Goal: Information Seeking & Learning: Understand process/instructions

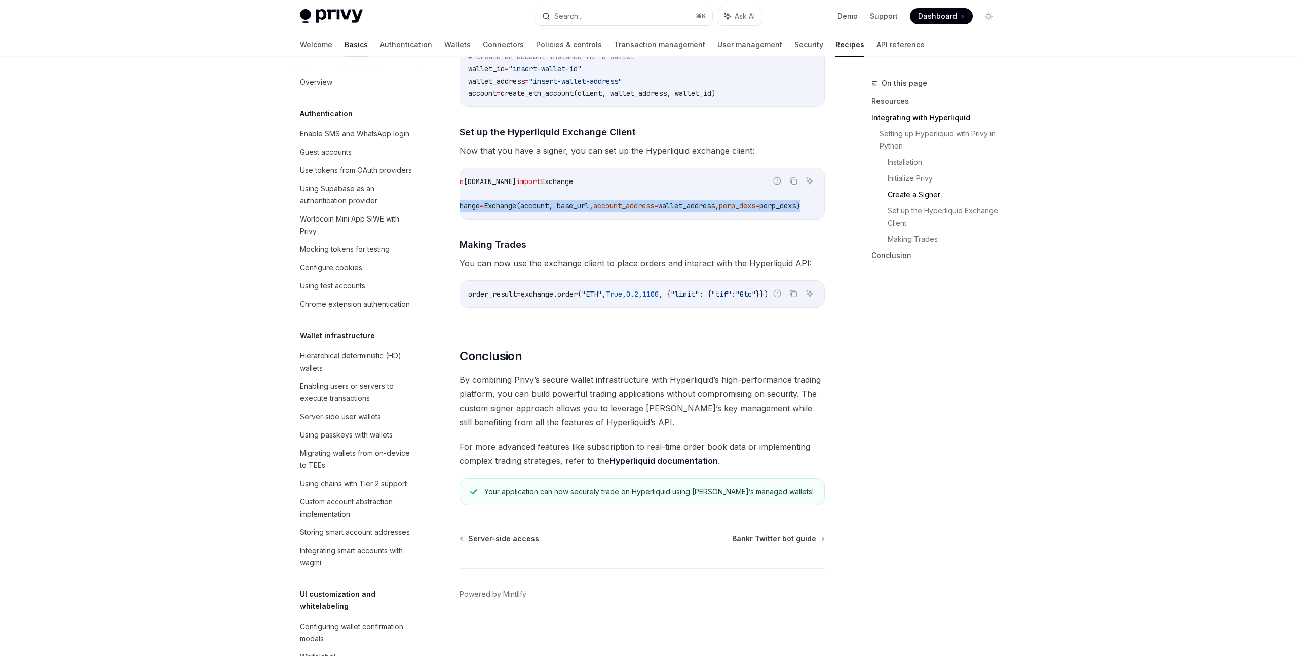
click at [345, 44] on link "Basics" at bounding box center [356, 44] width 23 height 24
type textarea "*"
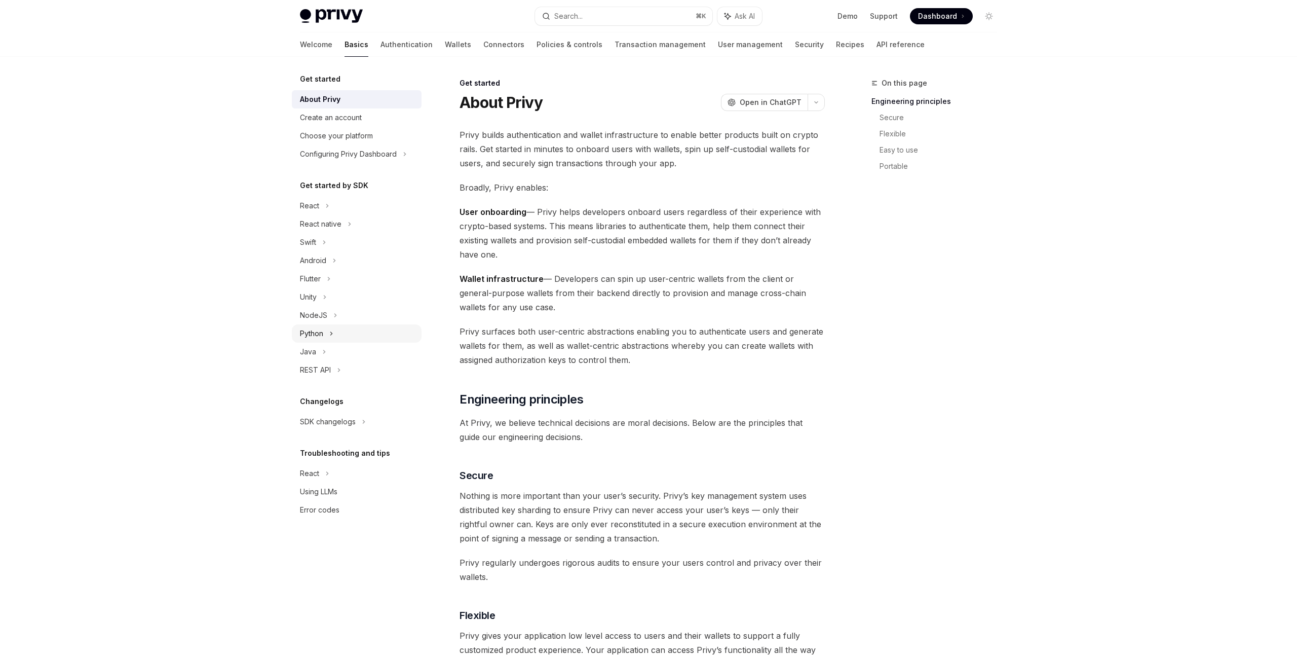
click at [316, 328] on div "Python" at bounding box center [311, 333] width 23 height 12
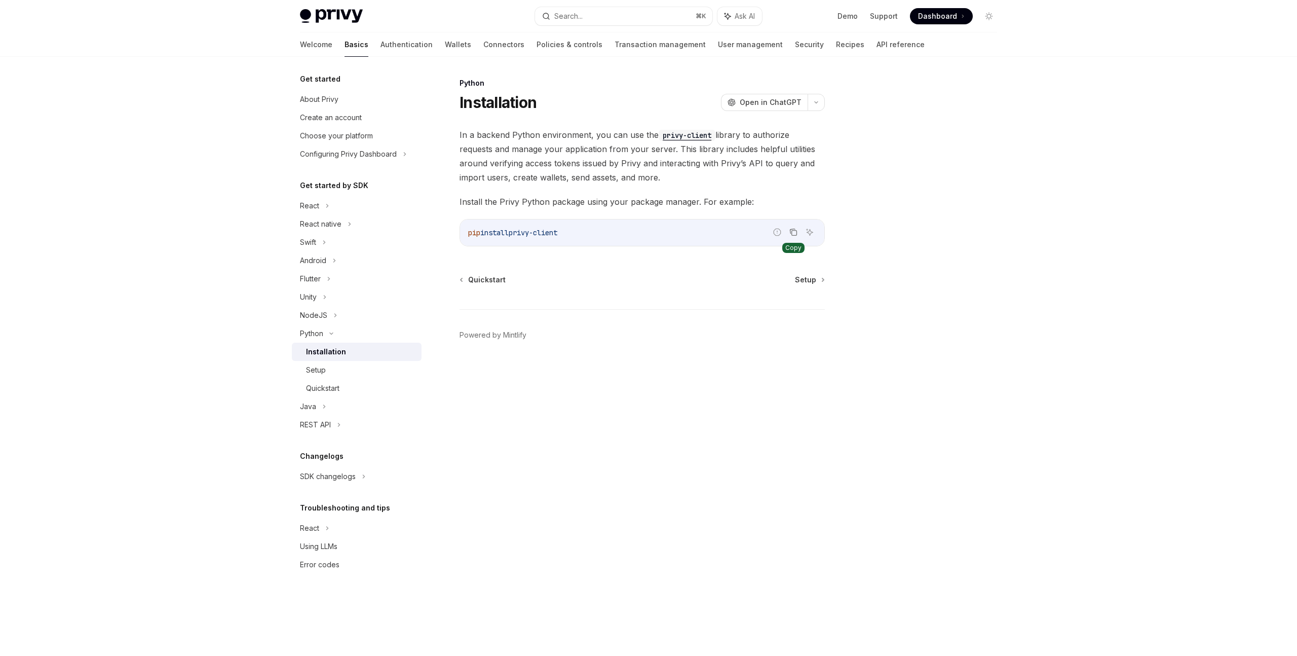
click at [794, 234] on icon "Copy the contents from the code block" at bounding box center [794, 232] width 8 height 8
click at [308, 373] on div "Setup" at bounding box center [316, 370] width 20 height 12
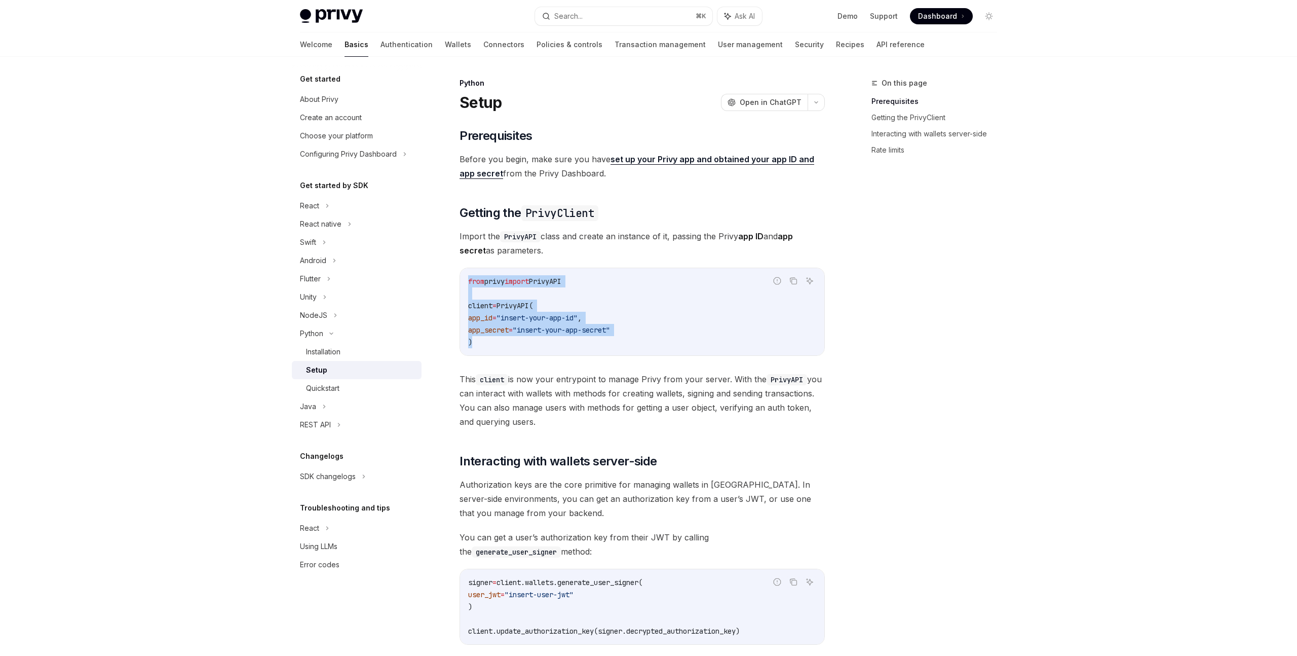
drag, startPoint x: 483, startPoint y: 344, endPoint x: 458, endPoint y: 284, distance: 64.5
click at [458, 284] on div "Python Setup OpenAI Open in ChatGPT OpenAI Open in ChatGPT ​ Prerequisites Befo…" at bounding box center [547, 493] width 559 height 833
click at [581, 285] on code "from privy import PrivyAPI client = PrivyAPI( app_id = "insert-your-app-id" , a…" at bounding box center [642, 311] width 348 height 73
drag, startPoint x: 583, startPoint y: 281, endPoint x: 454, endPoint y: 275, distance: 129.4
click at [454, 275] on div "Python Setup OpenAI Open in ChatGPT OpenAI Open in ChatGPT ​ Prerequisites Befo…" at bounding box center [547, 493] width 559 height 833
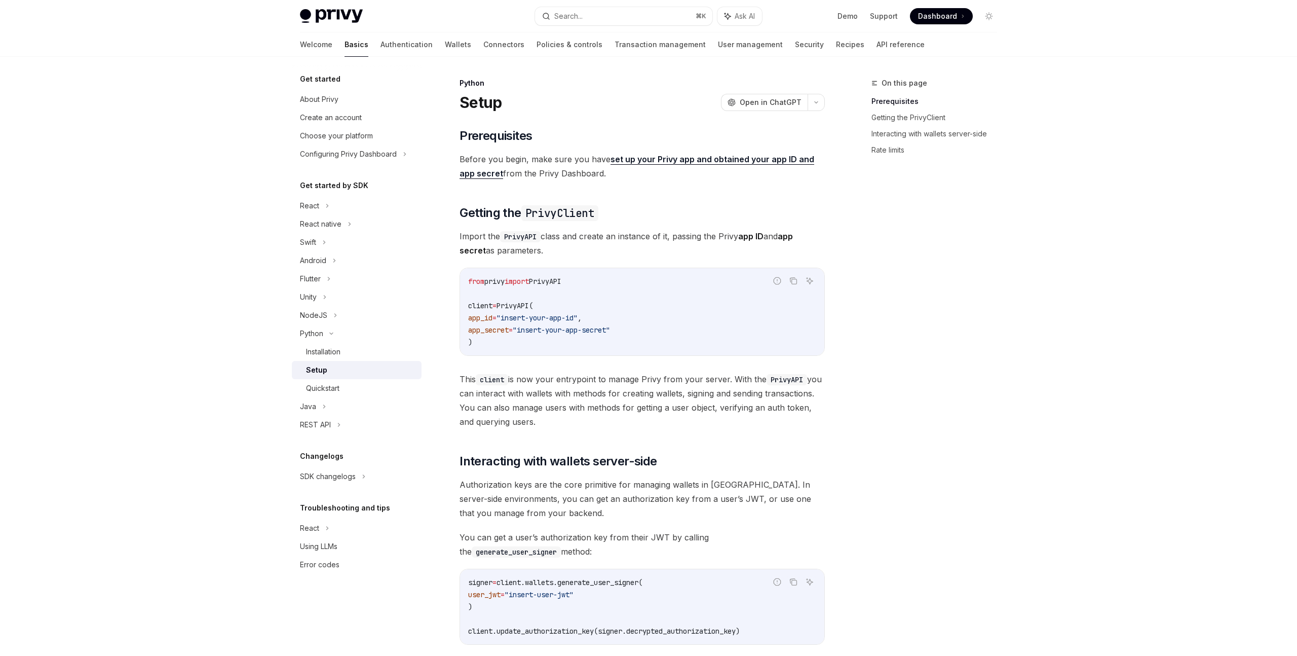
copy span "from privy import PrivyAPI"
drag, startPoint x: 493, startPoint y: 343, endPoint x: 454, endPoint y: 306, distance: 53.4
click at [454, 306] on div "Python Setup OpenAI Open in ChatGPT OpenAI Open in ChatGPT ​ Prerequisites Befo…" at bounding box center [547, 493] width 559 height 833
copy code "client = PrivyAPI( app_id = "insert-your-app-id" , app_secret = "insert-your-ap…"
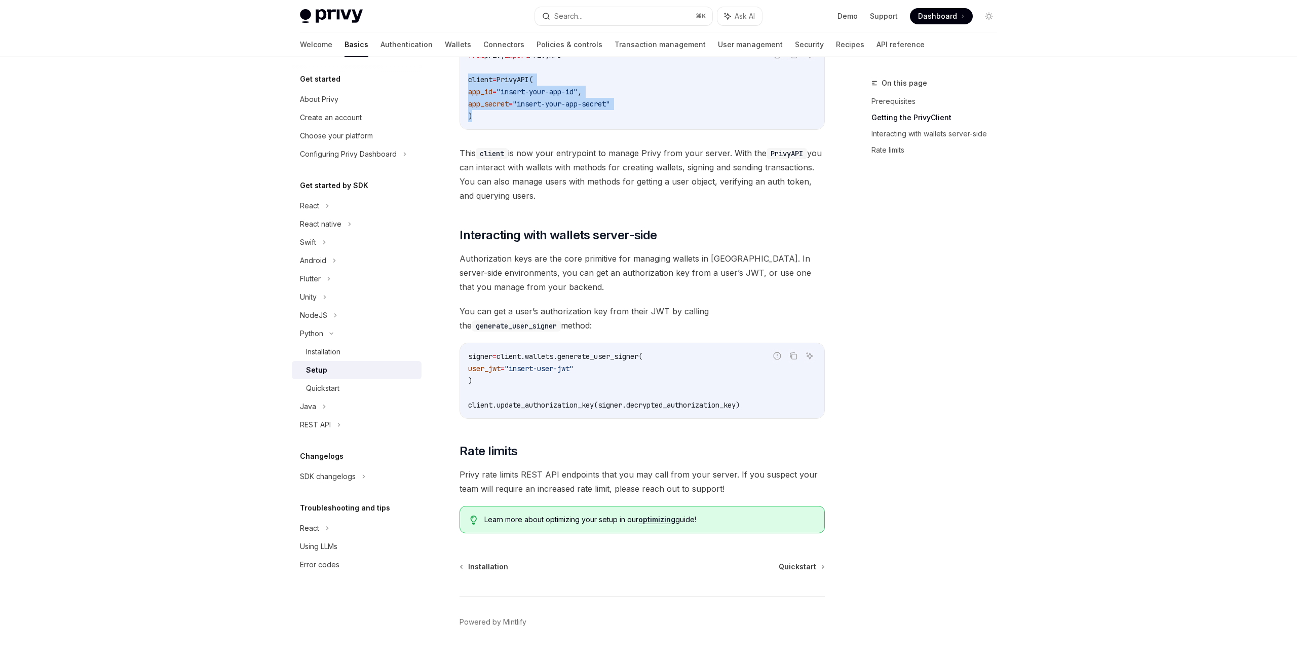
scroll to position [228, 0]
click at [333, 389] on div "Quickstart" at bounding box center [322, 388] width 33 height 12
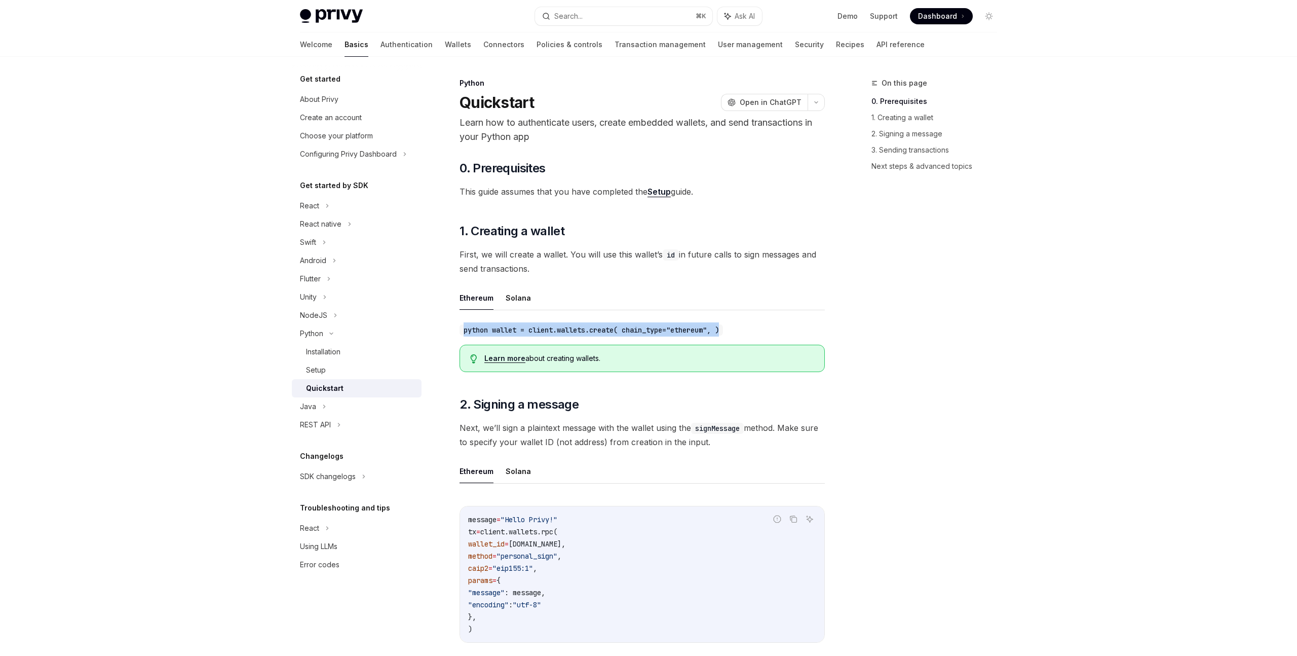
drag, startPoint x: 750, startPoint y: 328, endPoint x: 462, endPoint y: 328, distance: 288.4
click at [462, 328] on div "python wallet = client.wallets.create( chain_type="ethereum", )" at bounding box center [642, 329] width 365 height 14
copy code "python wallet = client.wallets.create( chain_type="ethereum", )"
type textarea "*"
